Goal: Complete application form

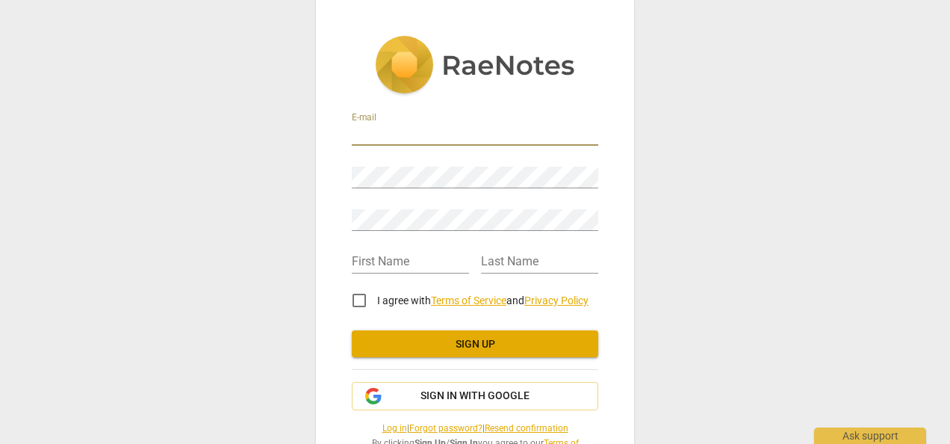
click at [400, 134] on input "email" at bounding box center [475, 135] width 247 height 22
type input "[EMAIL_ADDRESS][DOMAIN_NAME]"
type input "Phillip"
type input "Ostwalt"
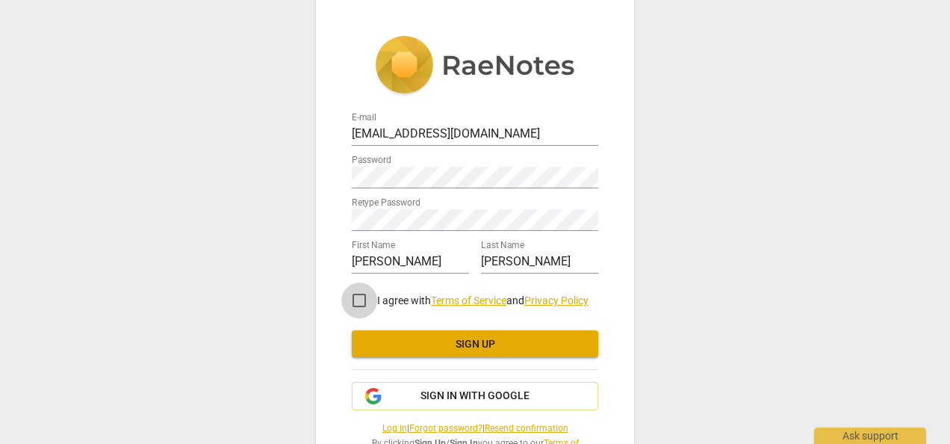
click at [356, 303] on input "I agree with Terms of Service and Privacy Policy" at bounding box center [359, 300] width 36 height 36
checkbox input "true"
click at [468, 342] on span "Sign up" at bounding box center [475, 344] width 223 height 15
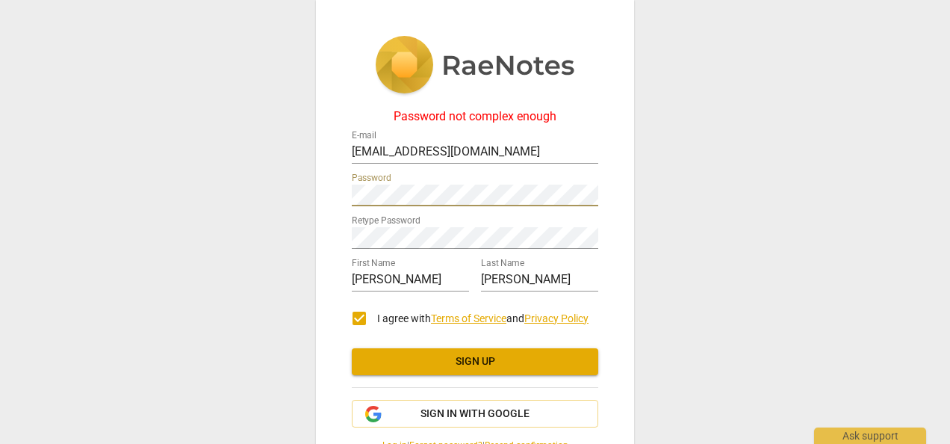
click at [276, 204] on div "Password not complex enough E-mail postwalt001@outlook.com Password Retype Pass…" at bounding box center [475, 222] width 950 height 444
click at [282, 258] on div "Password not complex enough E-mail postwalt001@outlook.com Password Retype Pass…" at bounding box center [475, 222] width 950 height 444
click at [468, 363] on span "Sign up" at bounding box center [475, 361] width 223 height 15
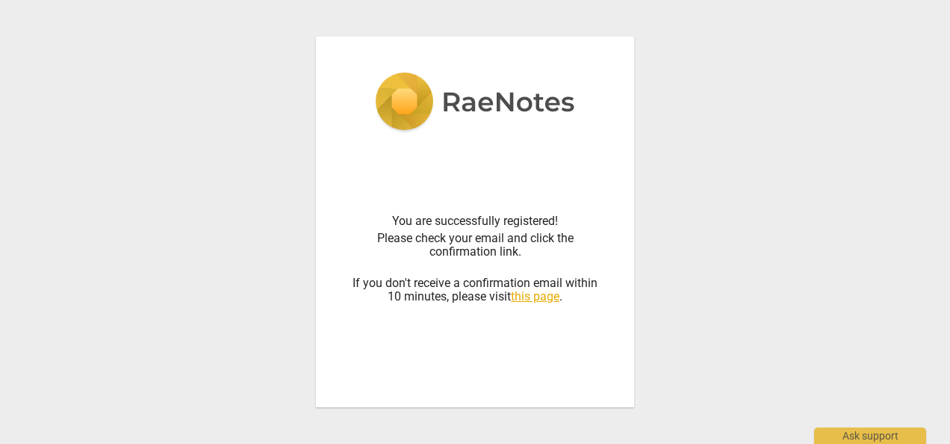
click at [725, 186] on div "You are successfully registered! Please check your email and click the confirma…" at bounding box center [475, 222] width 950 height 444
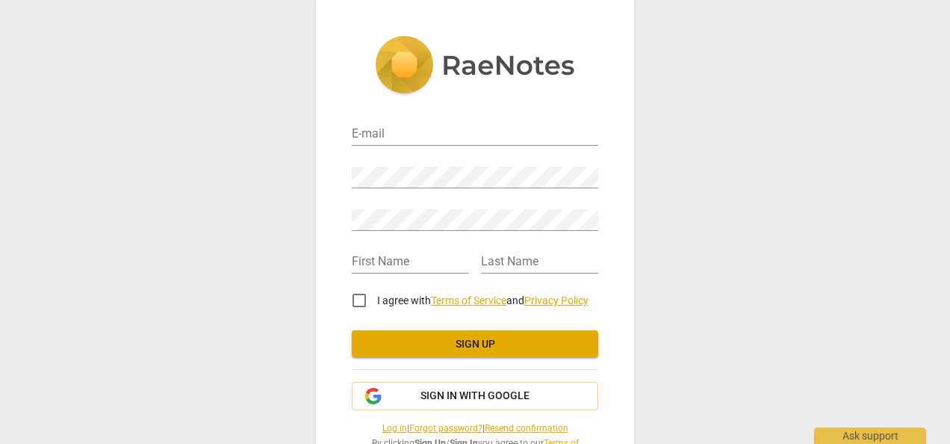
click at [397, 69] on img at bounding box center [475, 66] width 200 height 61
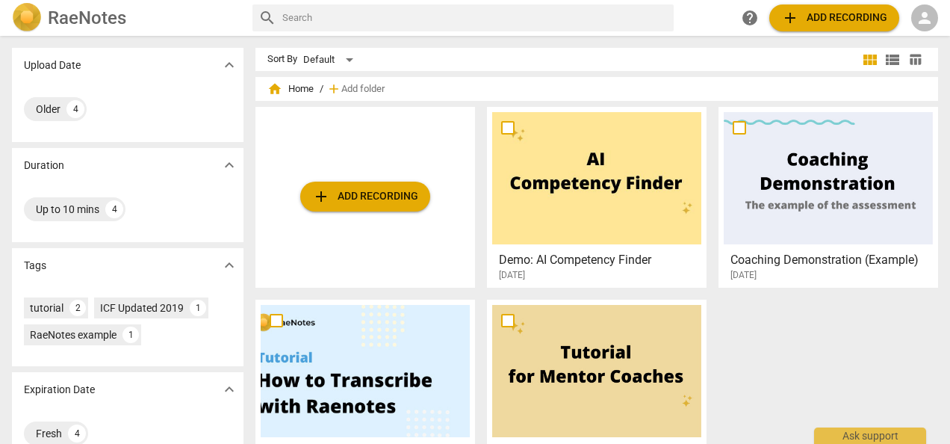
click at [835, 178] on div at bounding box center [828, 178] width 209 height 132
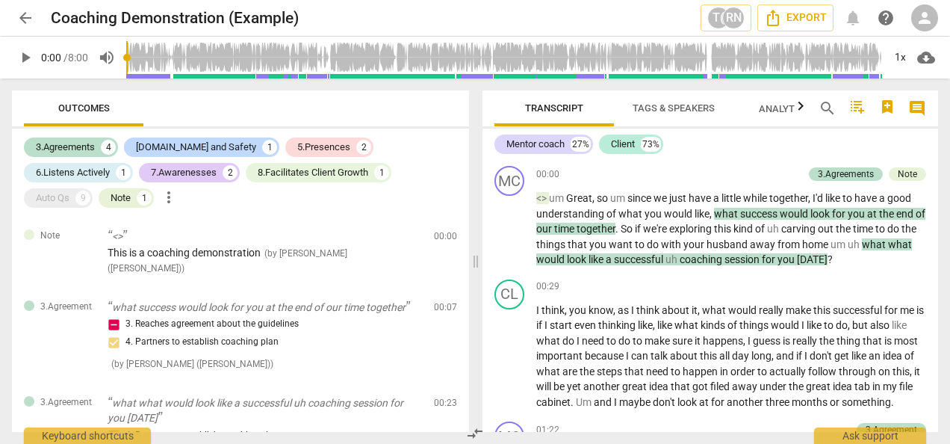
click at [23, 19] on span "arrow_back" at bounding box center [25, 18] width 18 height 18
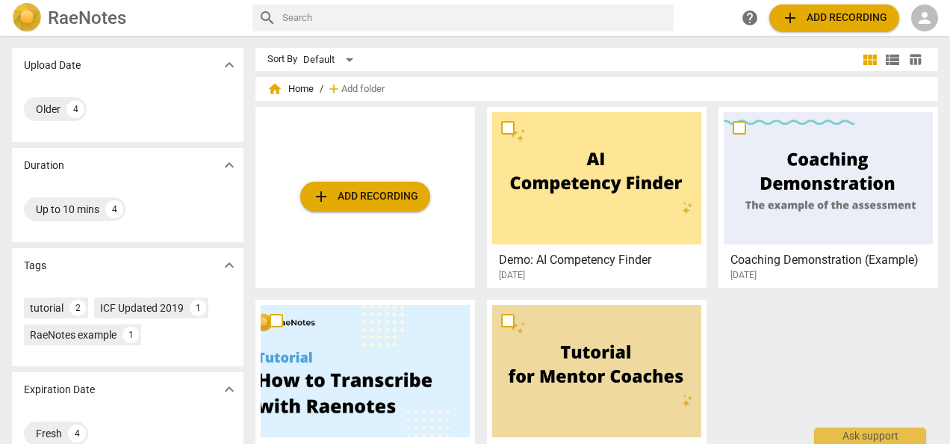
click at [66, 16] on h2 "RaeNotes" at bounding box center [87, 17] width 78 height 21
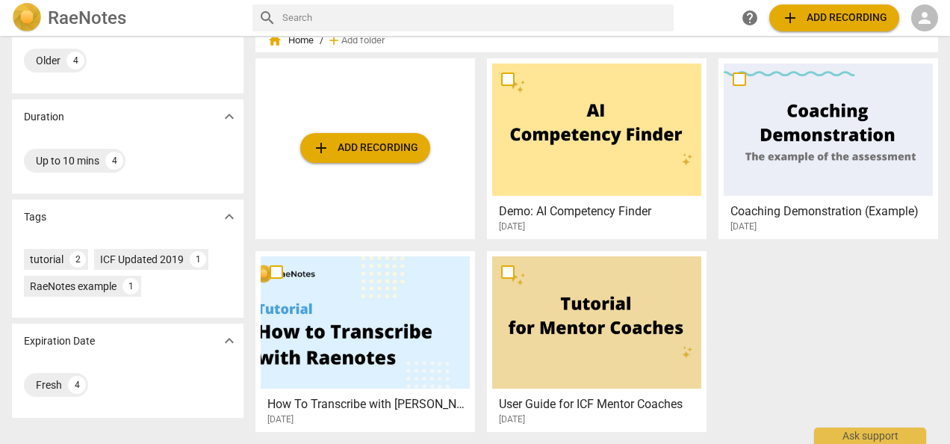
click at [349, 150] on span "add Add recording" at bounding box center [365, 148] width 106 height 18
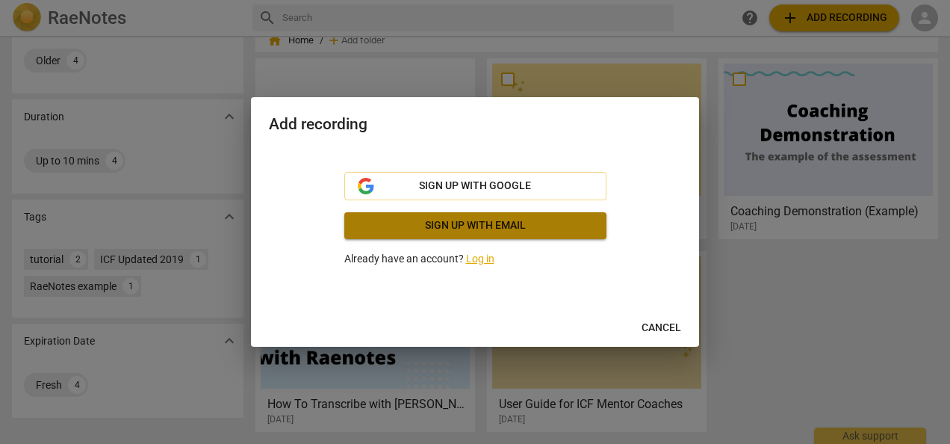
click at [476, 230] on span "Sign up with email" at bounding box center [475, 225] width 238 height 15
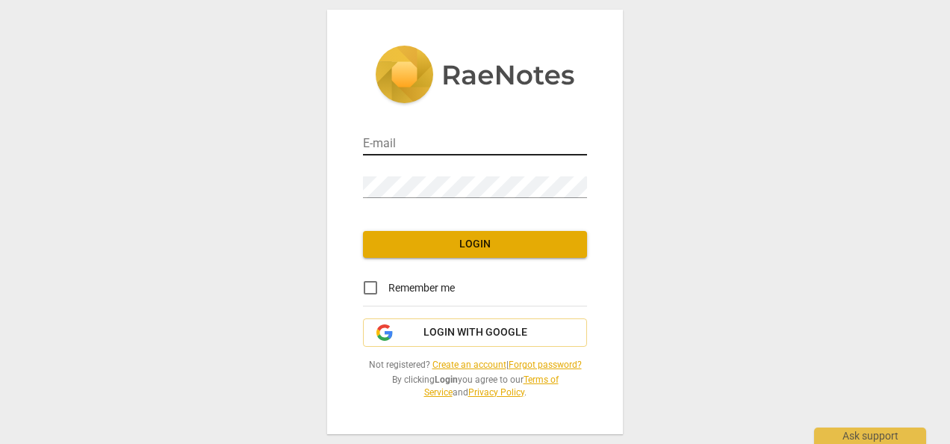
click at [411, 146] on input "email" at bounding box center [475, 145] width 224 height 22
type input "[EMAIL_ADDRESS][DOMAIN_NAME]"
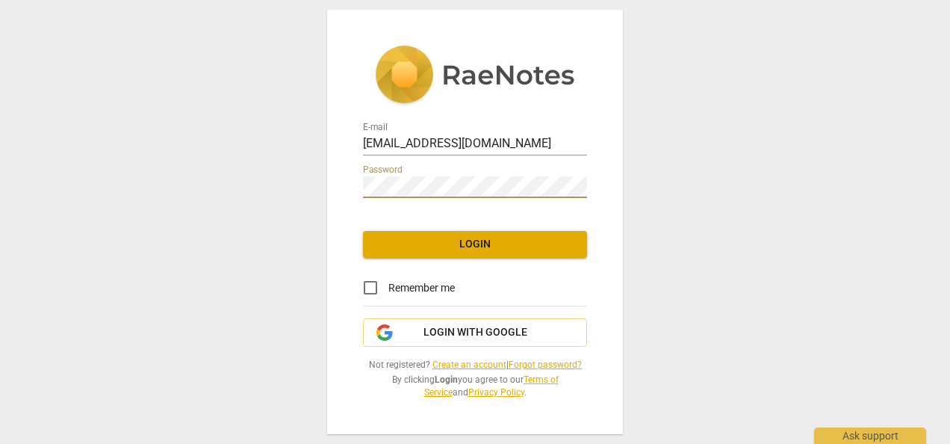
click at [471, 248] on span "Login" at bounding box center [475, 244] width 200 height 15
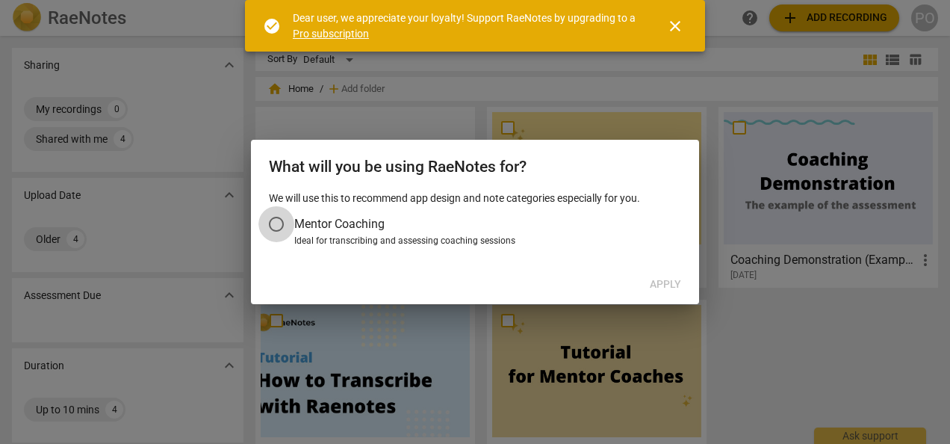
click at [276, 226] on input "Mentor Coaching" at bounding box center [277, 224] width 36 height 36
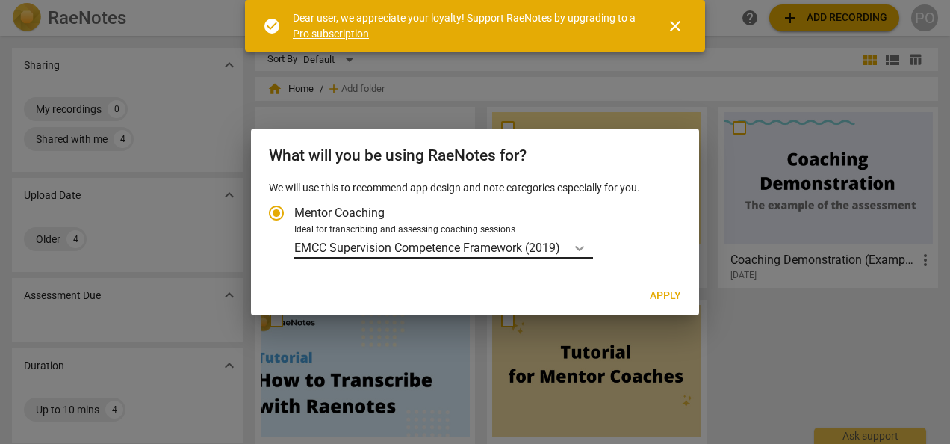
click at [576, 253] on icon "Account type" at bounding box center [579, 248] width 15 height 15
click at [0, 0] on input "Ideal for transcribing and assessing coaching sessions EMCC Supervision Compete…" at bounding box center [0, 0] width 0 height 0
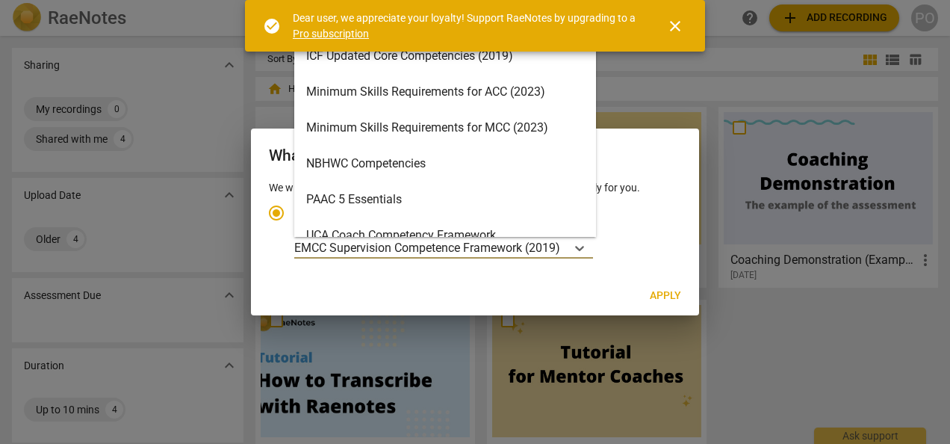
scroll to position [263, 0]
click at [432, 90] on div "Minimum Skills Requirements for ACC (2023)" at bounding box center [445, 93] width 302 height 36
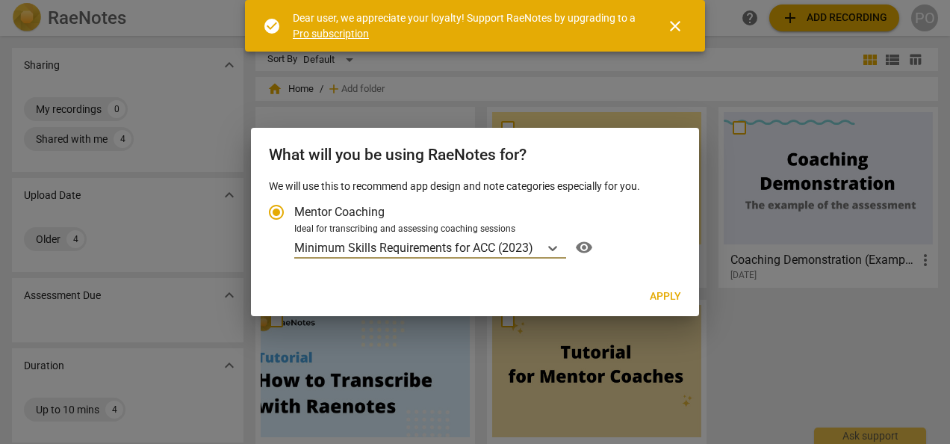
click at [669, 293] on span "Apply" at bounding box center [665, 296] width 31 height 15
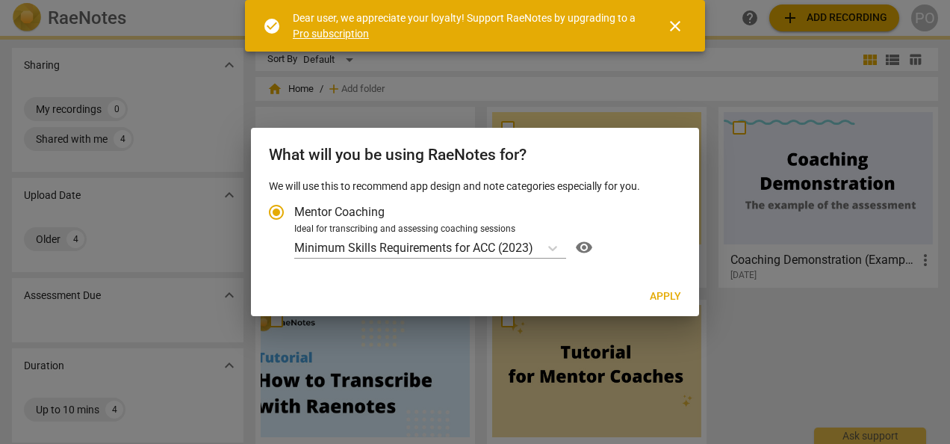
radio input "false"
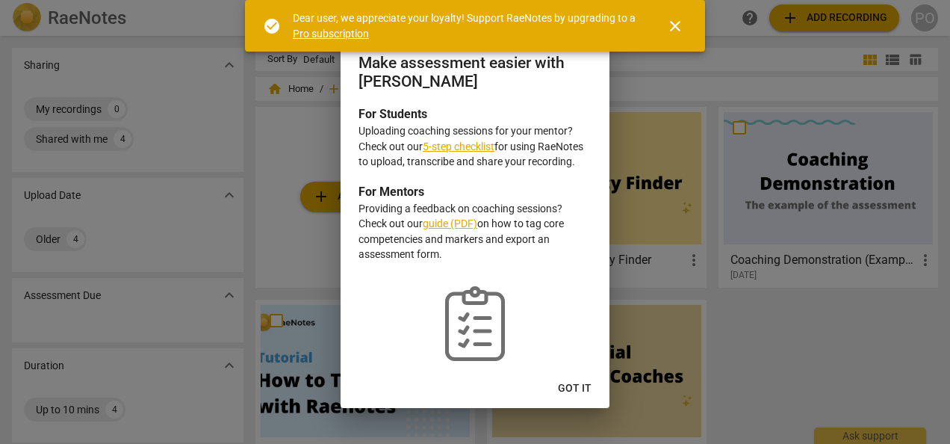
click at [457, 146] on link "5-step checklist" at bounding box center [459, 146] width 72 height 12
